Goal: Transaction & Acquisition: Register for event/course

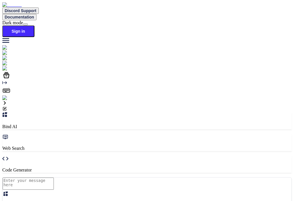
click at [9, 101] on img at bounding box center [10, 97] width 16 height 5
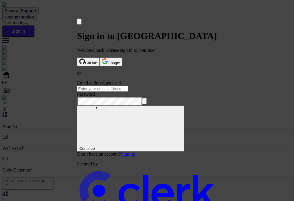
click at [128, 86] on input "Email address" at bounding box center [102, 89] width 51 height 6
type input "testbind3@mailinator.com"
click at [77, 80] on button "submit" at bounding box center [79, 81] width 5 height 2
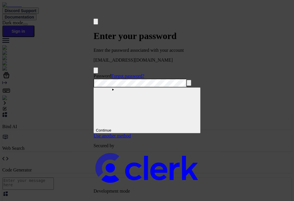
click at [93, 73] on button "submit" at bounding box center [95, 74] width 5 height 2
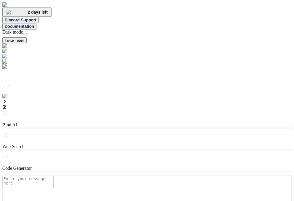
click at [12, 99] on img at bounding box center [11, 96] width 19 height 5
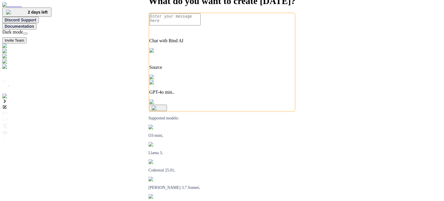
type textarea "x"
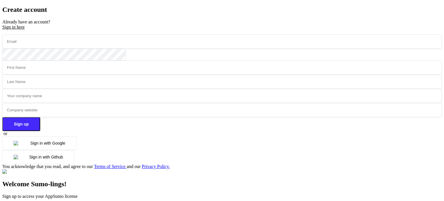
click at [118, 53] on div "Sign up or Sign in with Google Sign in with Github You acknowledge that you rea…" at bounding box center [221, 101] width 439 height 135
click at [131, 49] on input "email" at bounding box center [221, 41] width 439 height 14
type input "[PERSON_NAME][EMAIL_ADDRESS][DOMAIN_NAME]"
type input "[PERSON_NAME]"
type input "Sin"
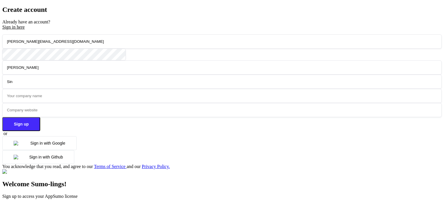
click at [116, 92] on input "text" at bounding box center [221, 96] width 439 height 14
type input "e"
click at [115, 105] on input "text" at bounding box center [221, 110] width 439 height 14
type input "r"
click at [40, 123] on button "Sign up" at bounding box center [21, 124] width 38 height 14
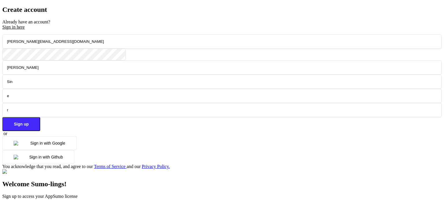
click at [40, 123] on button "Sign up" at bounding box center [21, 124] width 38 height 14
